Goal: Book appointment/travel/reservation

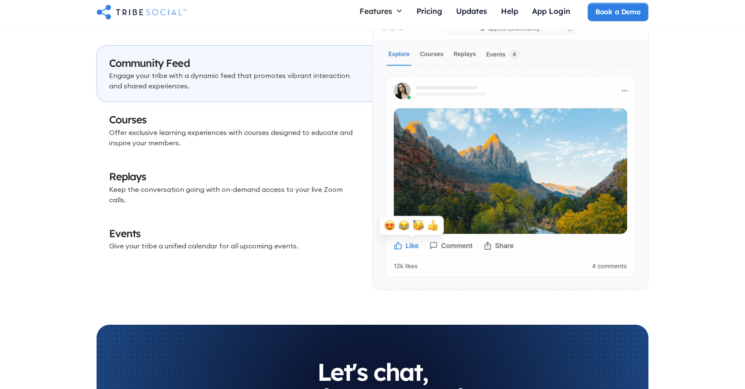
scroll to position [2560, 0]
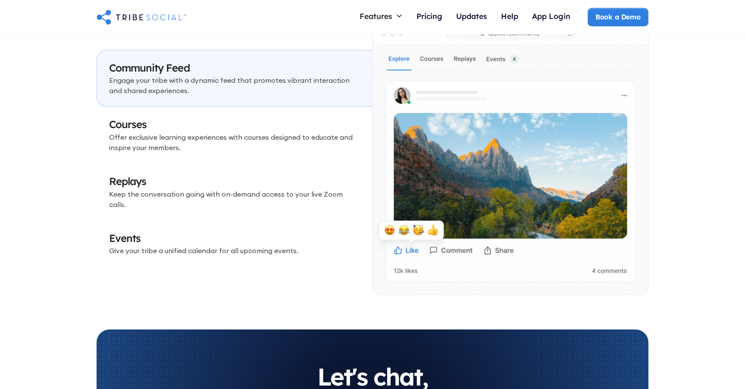
click at [184, 126] on h3 "Courses" at bounding box center [234, 124] width 251 height 15
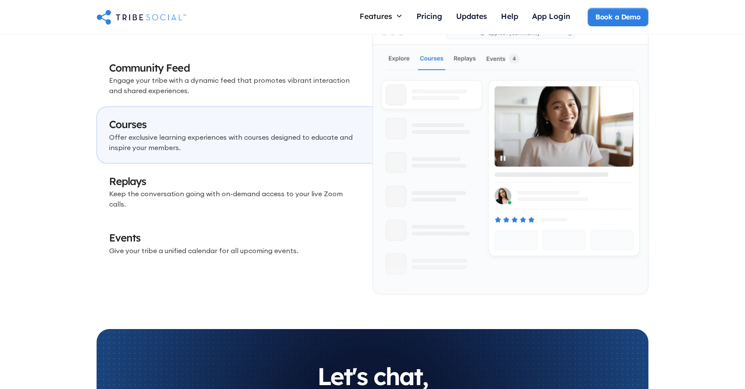
click at [191, 80] on p "Engage your tribe with a dynamic feed that promotes vibrant interaction and sha…" at bounding box center [234, 85] width 251 height 21
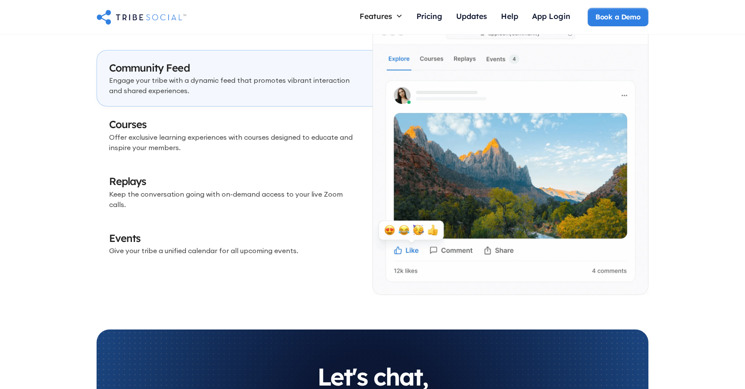
click at [172, 144] on p "Offer exclusive learning experiences with courses designed to educate and inspi…" at bounding box center [234, 142] width 251 height 21
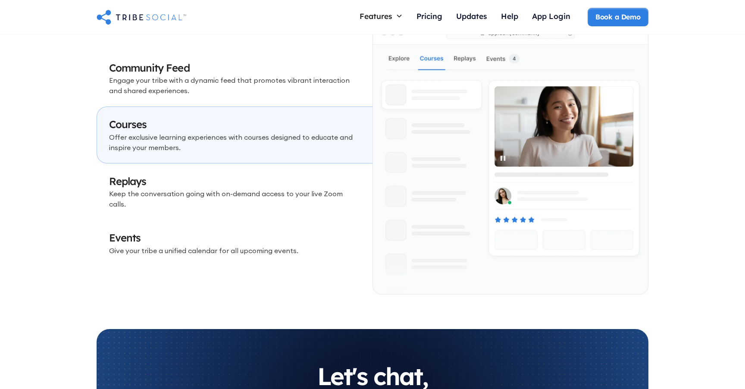
click at [175, 251] on link "Events Give your tribe a unified calendar for all upcoming events." at bounding box center [235, 243] width 276 height 47
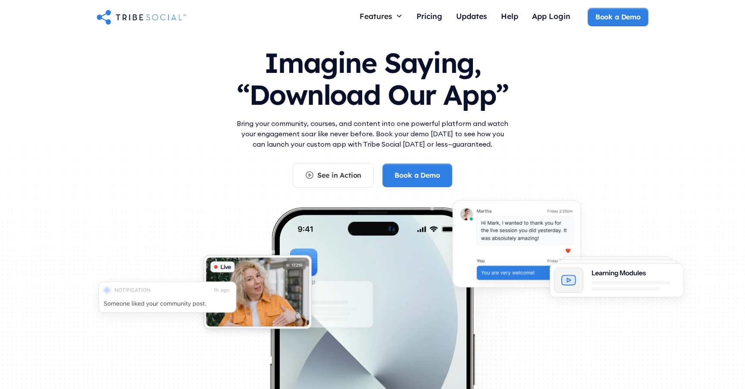
scroll to position [0, 0]
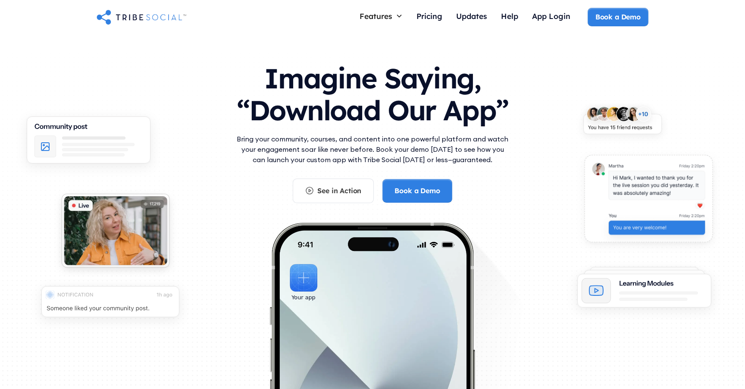
click at [242, 60] on h1 "Imagine Saying, “Download Our App”" at bounding box center [373, 92] width 276 height 76
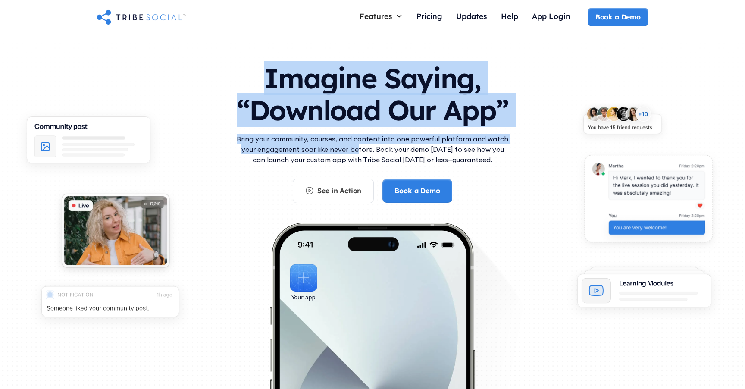
drag, startPoint x: 253, startPoint y: 81, endPoint x: 351, endPoint y: 152, distance: 120.7
click at [354, 153] on div "Imagine Saying, “Download Our App” Bring your community, courses, and content i…" at bounding box center [373, 128] width 276 height 149
click at [349, 147] on p "Bring your community, courses, and content into one powerful platform and watch…" at bounding box center [373, 149] width 276 height 31
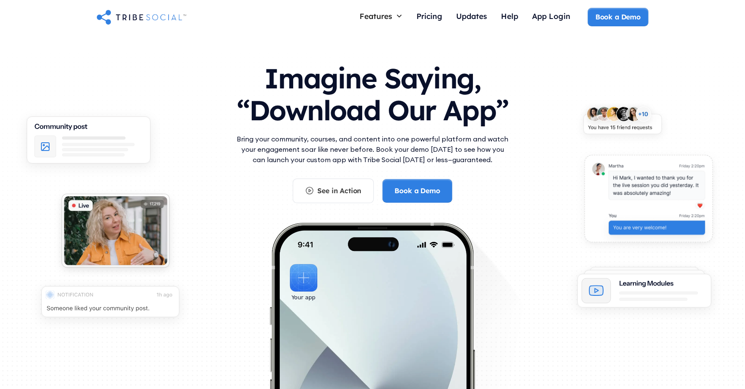
drag, startPoint x: 506, startPoint y: 160, endPoint x: 268, endPoint y: 68, distance: 254.9
click at [268, 68] on div "Imagine Saying, “Download Our App” Bring your community, courses, and content i…" at bounding box center [373, 128] width 276 height 149
click at [271, 73] on h1 "Imagine Saying, “Download Our App”" at bounding box center [373, 92] width 276 height 76
drag, startPoint x: 263, startPoint y: 72, endPoint x: 490, endPoint y: 160, distance: 242.8
click at [490, 160] on div "Imagine Saying, “Download Our App” Bring your community, courses, and content i…" at bounding box center [373, 128] width 276 height 149
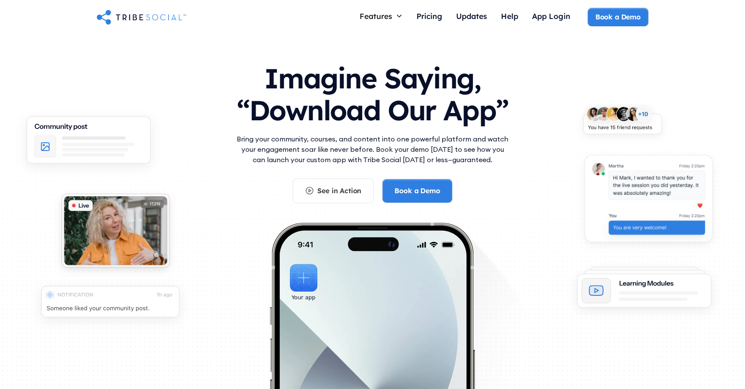
click at [357, 144] on p "Bring your community, courses, and content into one powerful platform and watch…" at bounding box center [373, 149] width 276 height 31
click at [364, 145] on p "Bring your community, courses, and content into one powerful platform and watch…" at bounding box center [373, 149] width 276 height 31
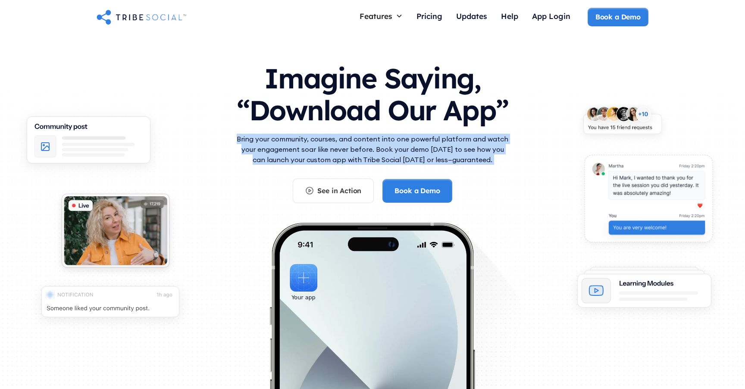
click at [364, 145] on p "Bring your community, courses, and content into one powerful platform and watch…" at bounding box center [373, 149] width 276 height 31
copy div "Bring your community, courses, and content into one powerful platform and watch…"
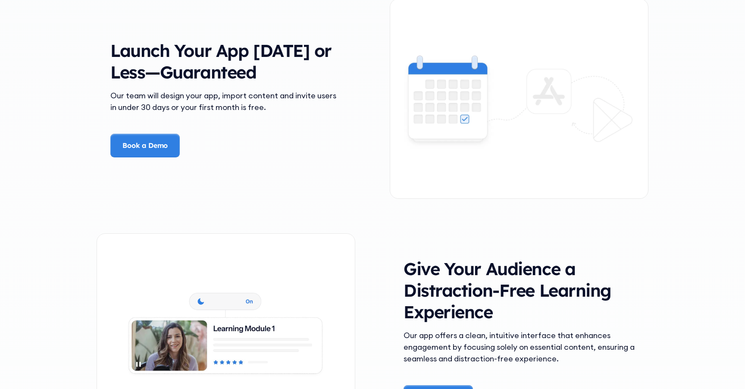
scroll to position [1278, 0]
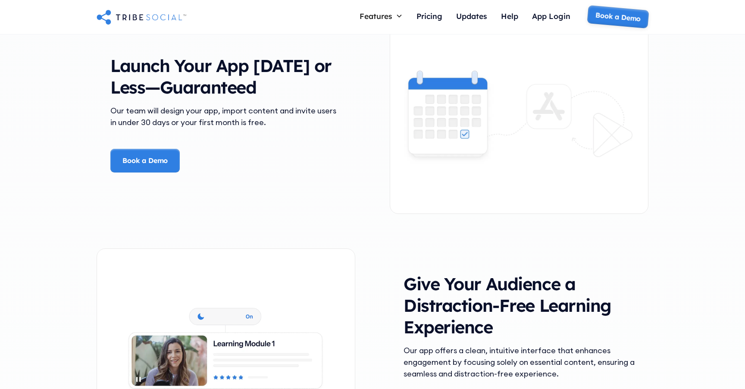
click at [632, 16] on link "Book a Demo" at bounding box center [618, 17] width 62 height 24
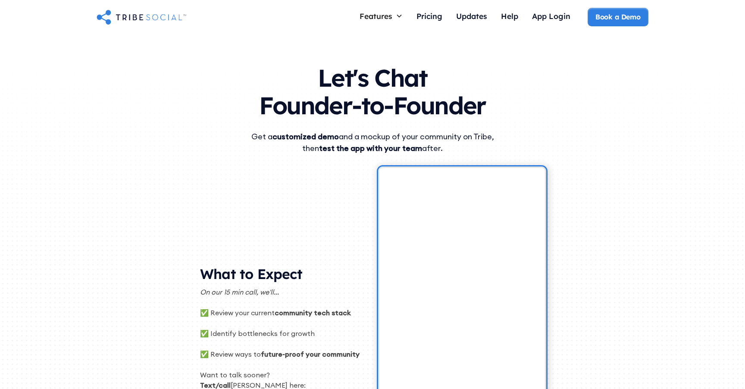
click at [319, 103] on h1 "Let's Chat Founder-to-Founder" at bounding box center [372, 89] width 510 height 69
click at [320, 103] on h1 "Let's Chat Founder-to-Founder" at bounding box center [372, 89] width 510 height 69
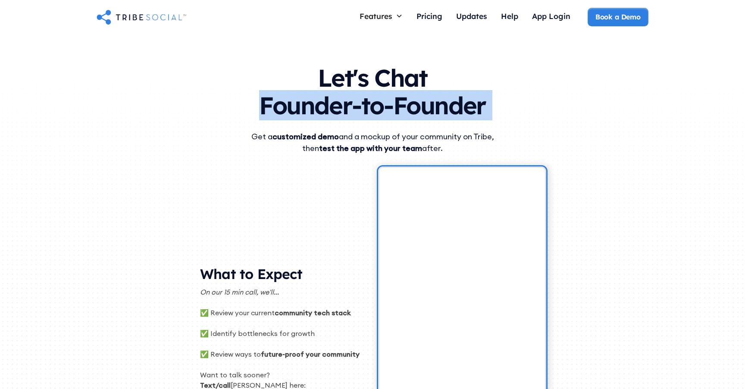
click at [320, 103] on h1 "Let's Chat Founder-to-Founder" at bounding box center [372, 89] width 510 height 69
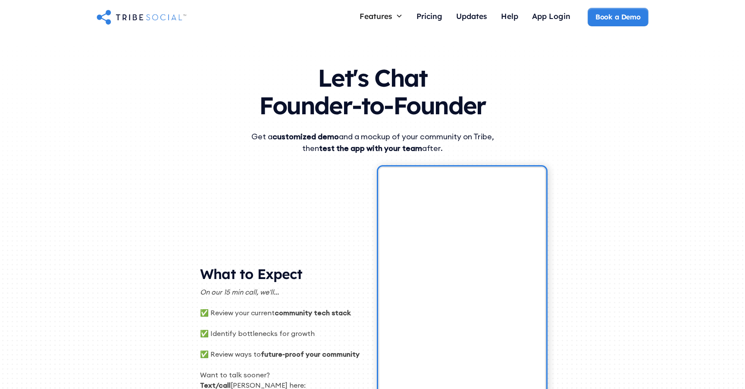
click at [386, 133] on div "Get a customized demo and a mockup of your community on Tribe, then test the ap…" at bounding box center [373, 142] width 276 height 23
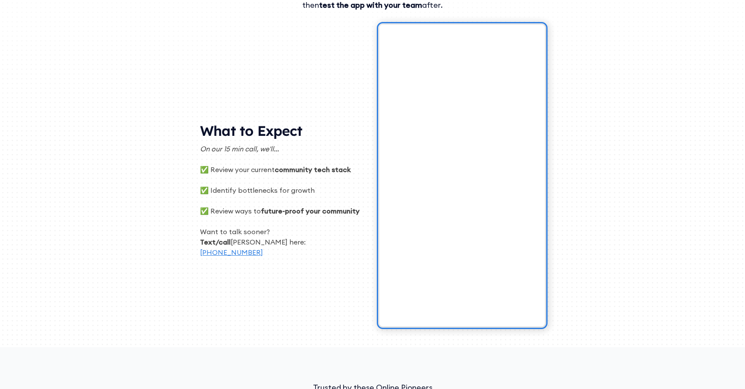
scroll to position [168, 0]
